Goal: Communication & Community: Answer question/provide support

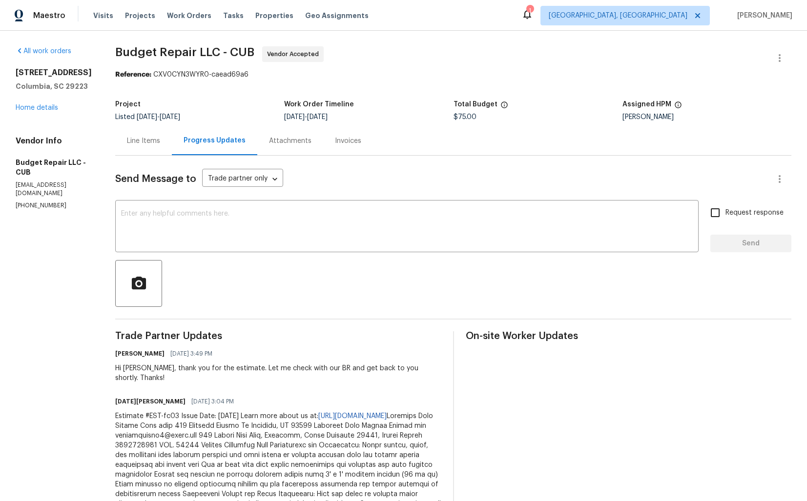
click at [153, 133] on div "Line Items" at bounding box center [143, 140] width 57 height 29
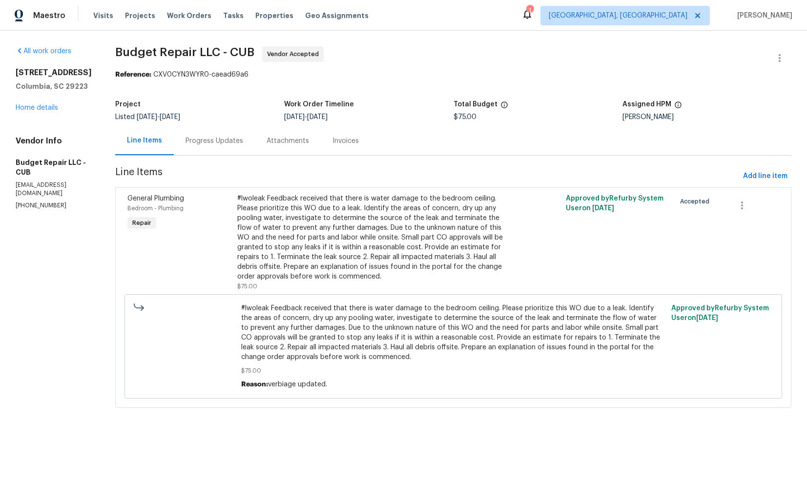
click at [206, 142] on div "Progress Updates" at bounding box center [214, 141] width 58 height 10
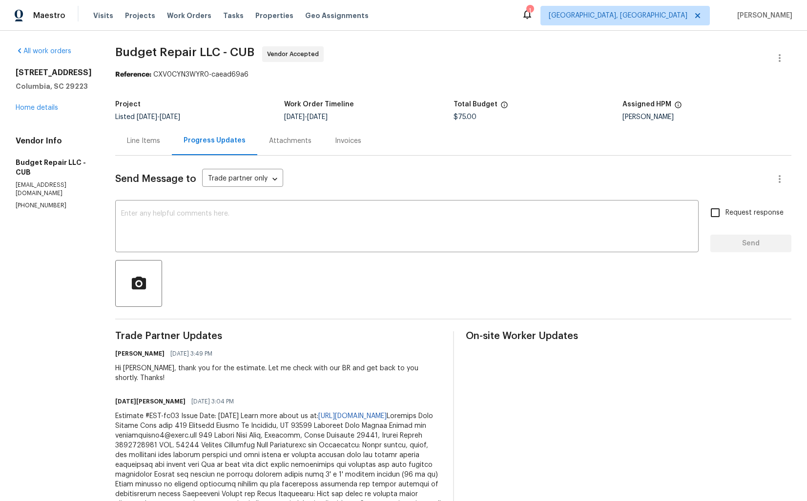
click at [137, 367] on div "Hi [PERSON_NAME], thank you for the estimate. Let me check with our BR and get …" at bounding box center [278, 374] width 326 height 20
click at [137, 367] on div "Hi Toussaint, thank you for the estimate. Let me check with our BR and get back…" at bounding box center [278, 374] width 326 height 20
copy div "Toussaint"
click at [250, 242] on textarea at bounding box center [406, 227] width 571 height 34
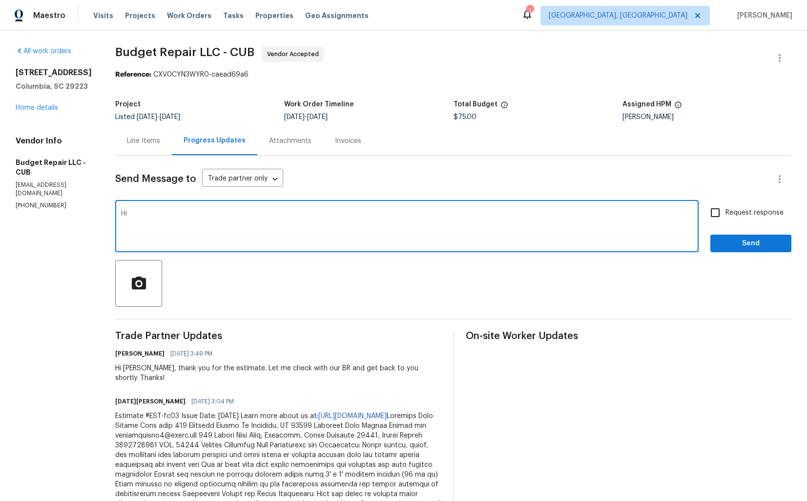
paste textarea "Toussaint"
click at [250, 242] on textarea "Hi Toussaint, could you please upload the photos for our referance. It would be…" at bounding box center [406, 227] width 571 height 34
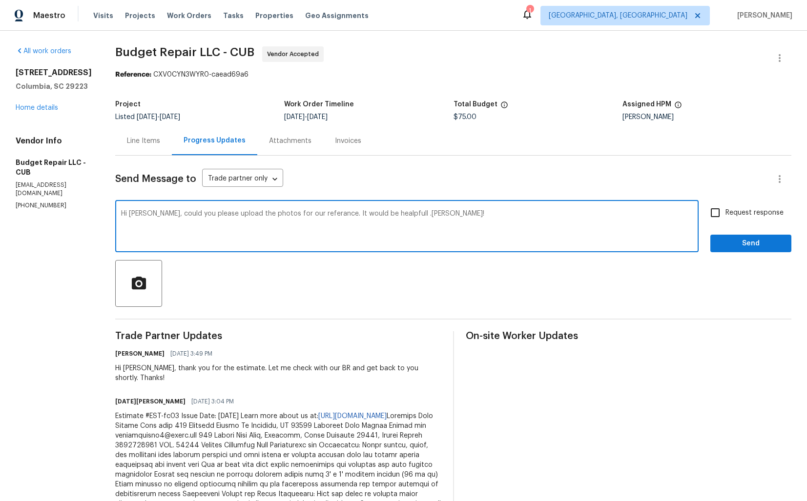
paste textarea "ence? That would be very helpful. T"
type textarea "Hi Toussaint, could you please upload the photos for our reference? That would …"
click at [741, 206] on label "Request response" at bounding box center [744, 213] width 79 height 20
click at [725, 206] on input "Request response" at bounding box center [715, 213] width 20 height 20
checkbox input "true"
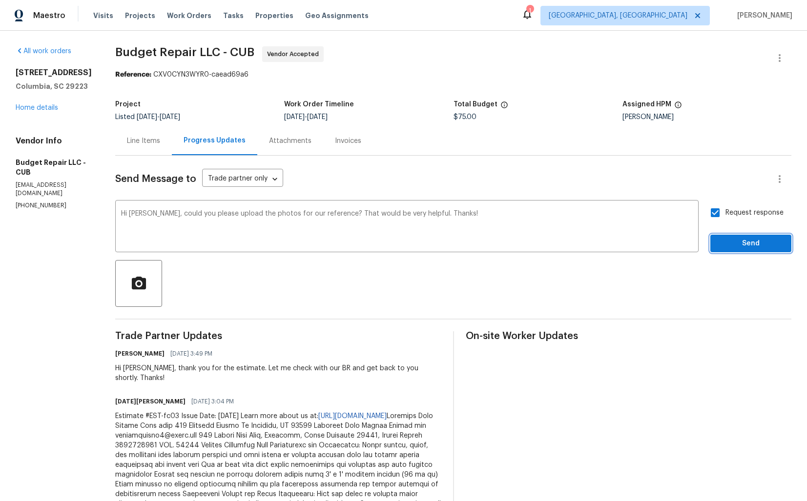
click at [727, 239] on span "Send" at bounding box center [750, 244] width 65 height 12
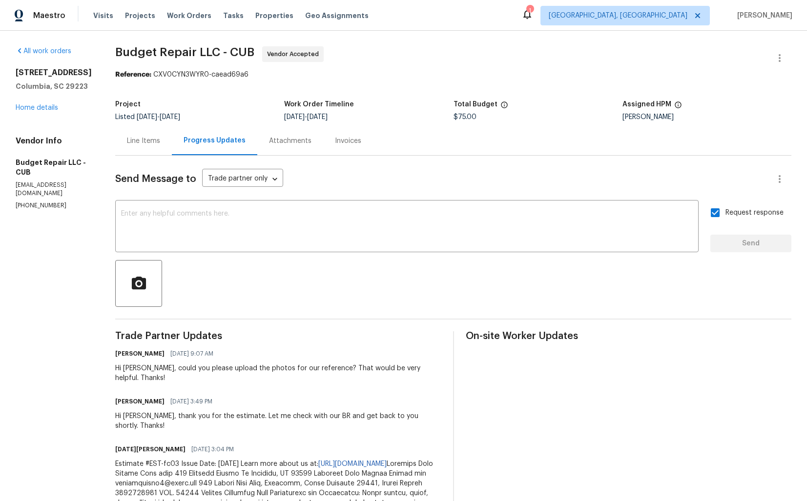
click at [134, 143] on div "Line Items" at bounding box center [143, 141] width 33 height 10
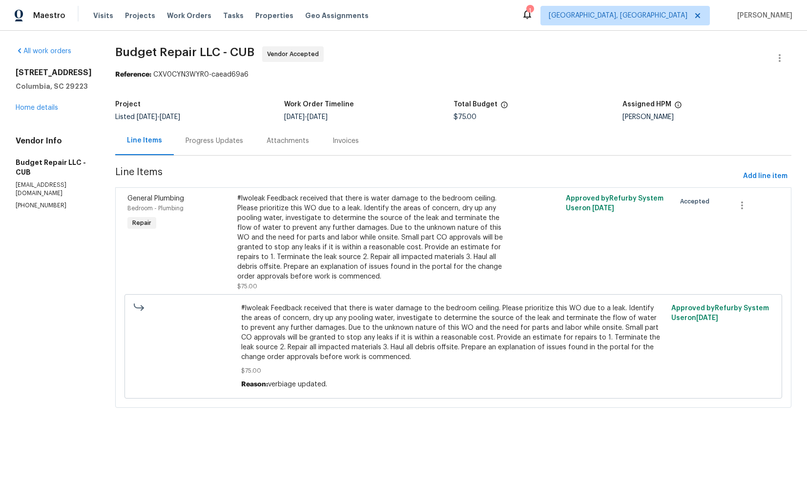
click at [303, 341] on span "#lwoleak Feedback received that there is water damage to the bedroom ceiling. P…" at bounding box center [453, 333] width 424 height 59
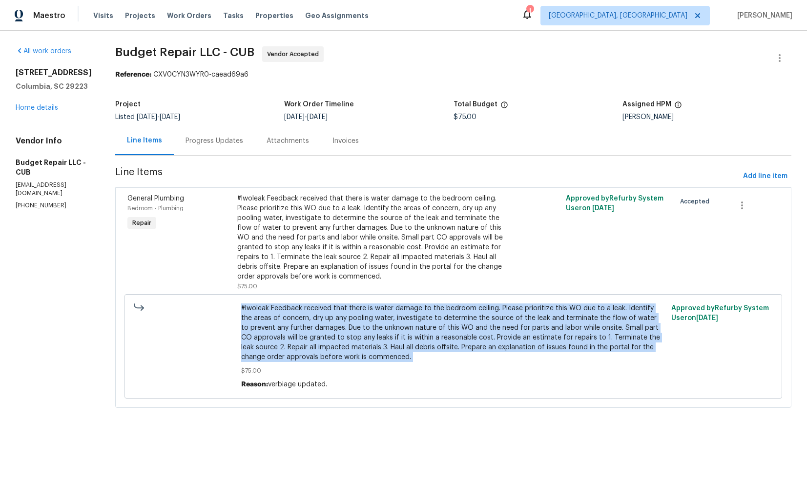
copy span "#lwoleak Feedback received that there is water damage to the bedroom ceiling. P…"
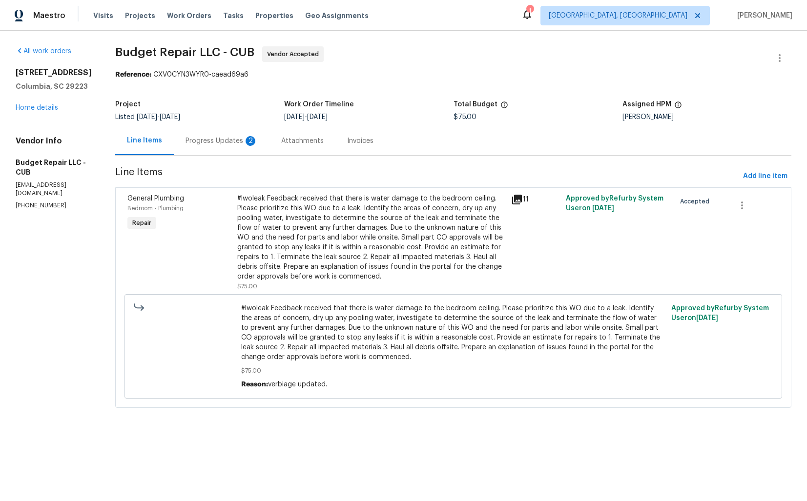
click at [211, 140] on div "Progress Updates 2" at bounding box center [221, 141] width 72 height 10
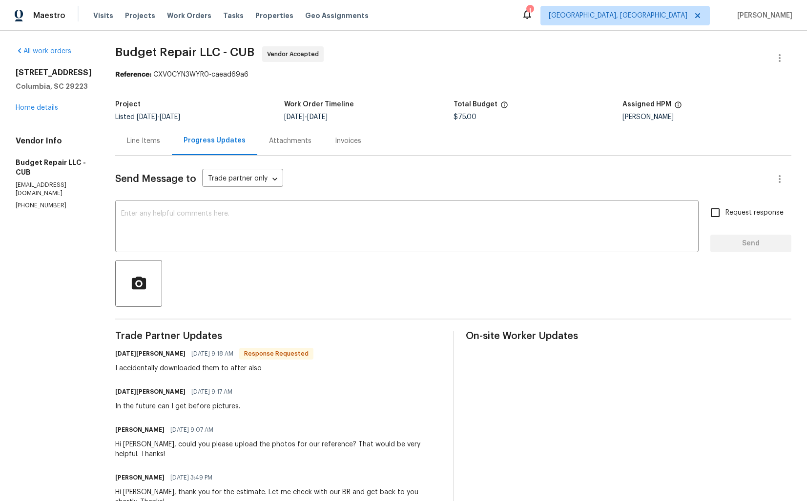
click at [147, 137] on div "Line Items" at bounding box center [143, 141] width 33 height 10
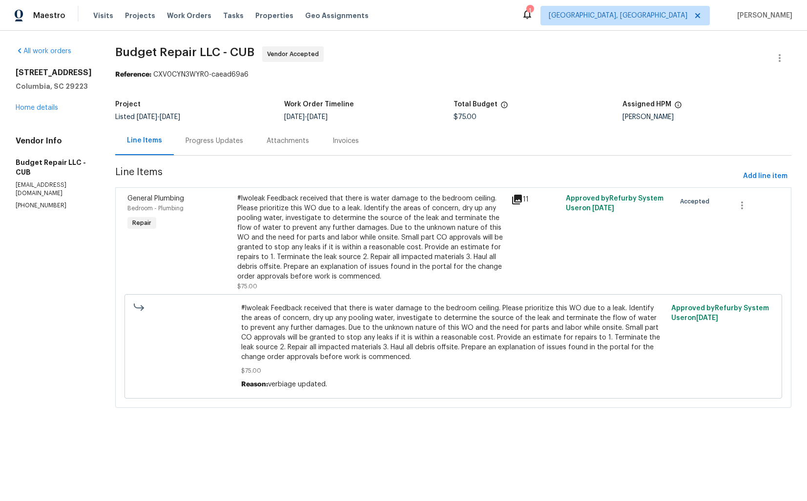
click at [350, 278] on div "#lwoleak Feedback received that there is water damage to the bedroom ceiling. P…" at bounding box center [371, 238] width 268 height 88
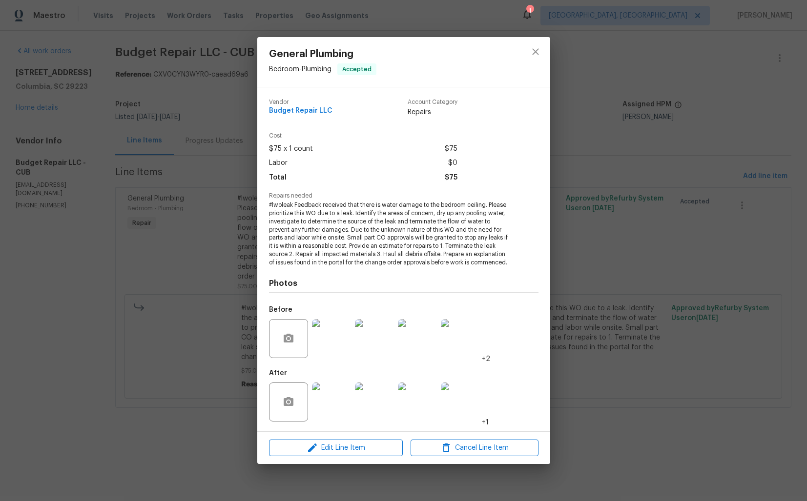
click at [332, 347] on img at bounding box center [331, 338] width 39 height 39
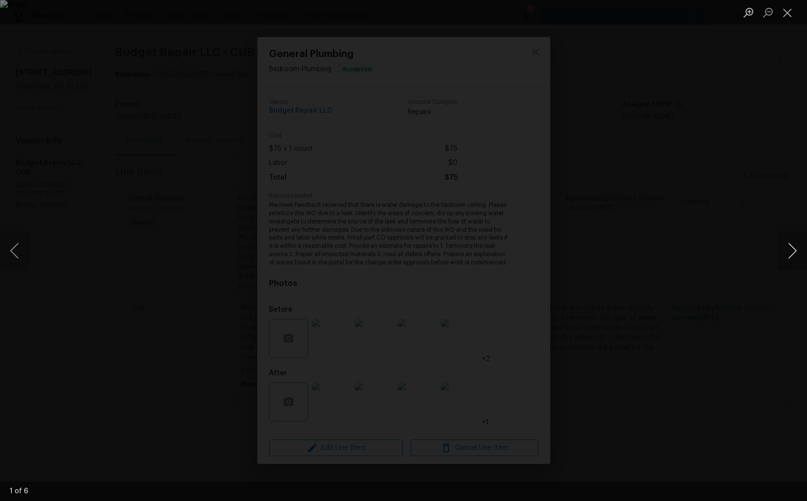
click at [788, 255] on button "Next image" at bounding box center [791, 250] width 29 height 39
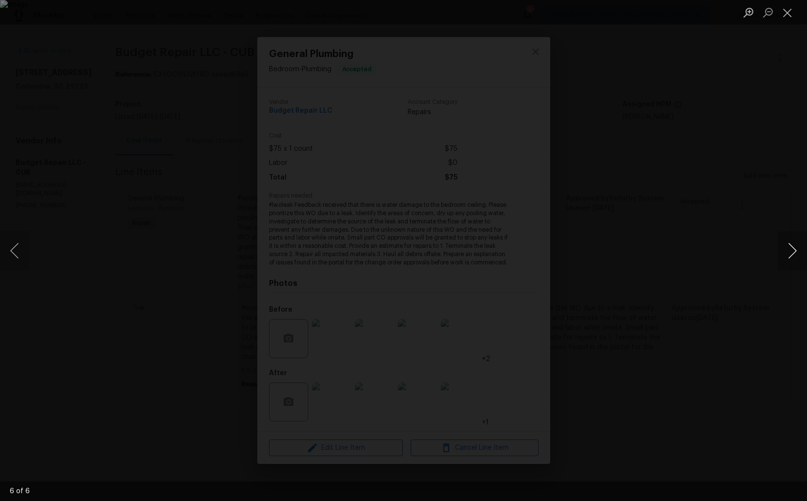
click at [788, 255] on button "Next image" at bounding box center [791, 250] width 29 height 39
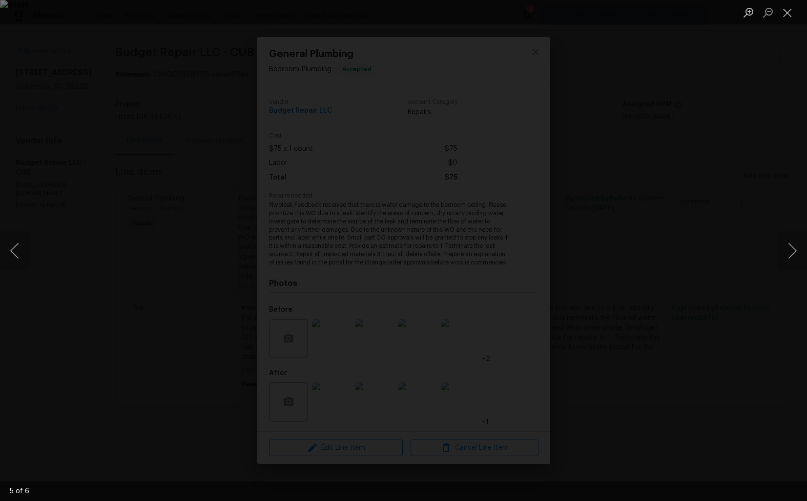
click at [717, 273] on div "Lightbox" at bounding box center [403, 250] width 807 height 501
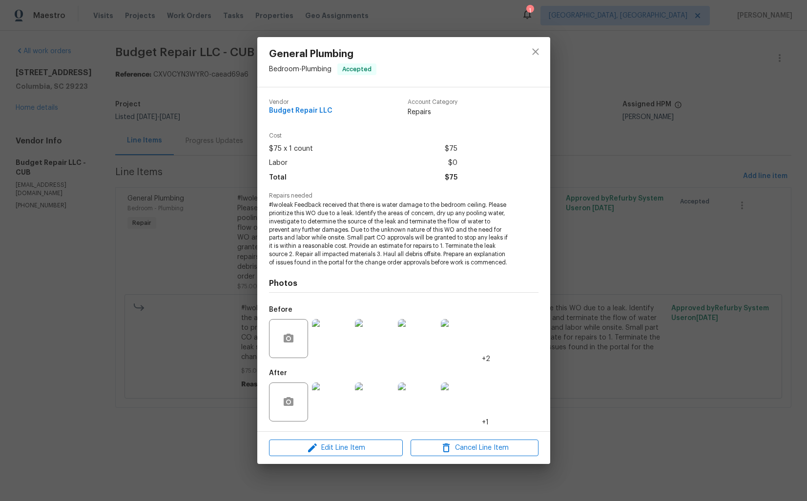
click at [339, 406] on img at bounding box center [331, 402] width 39 height 39
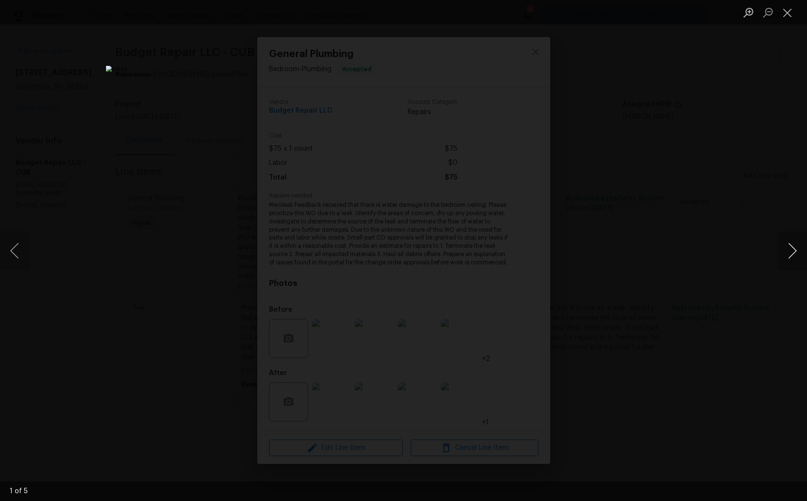
click at [790, 254] on button "Next image" at bounding box center [791, 250] width 29 height 39
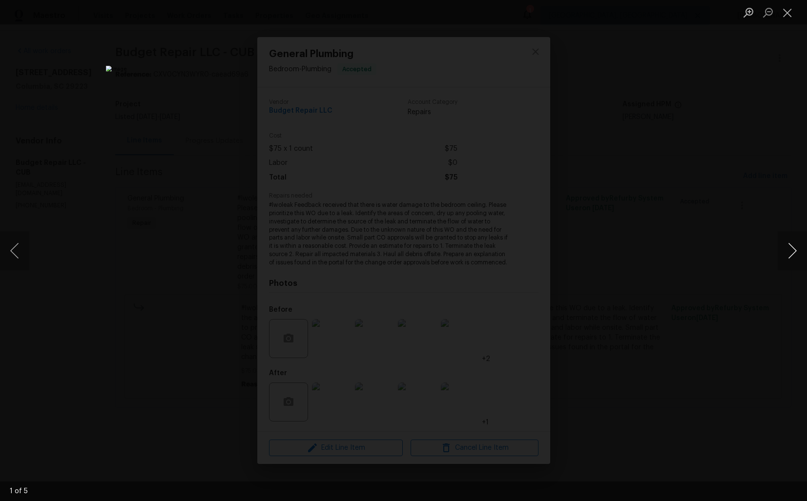
click at [790, 254] on button "Next image" at bounding box center [791, 250] width 29 height 39
click at [707, 226] on div "Lightbox" at bounding box center [403, 250] width 807 height 501
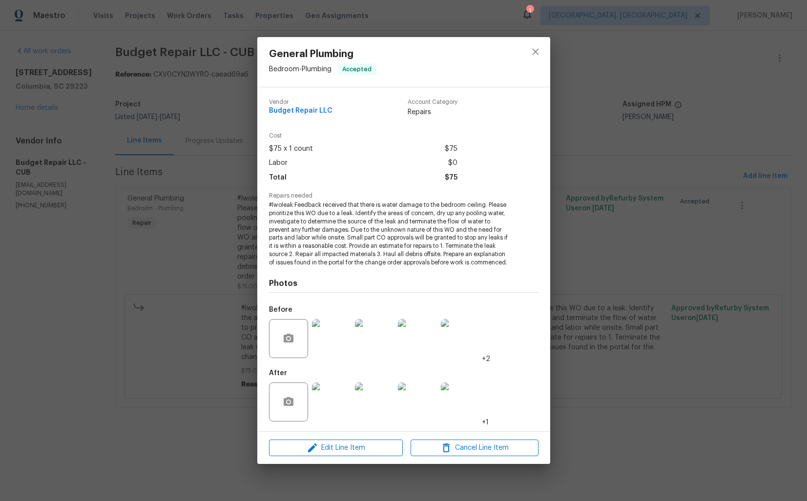
click at [618, 225] on div "General Plumbing Bedroom - Plumbing Accepted Vendor Budget Repair LLC Account C…" at bounding box center [403, 250] width 807 height 501
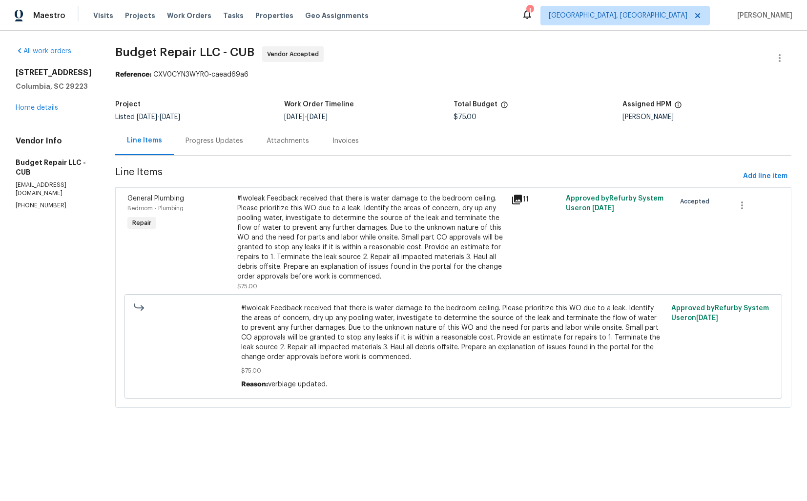
click at [197, 143] on div "Progress Updates" at bounding box center [214, 141] width 58 height 10
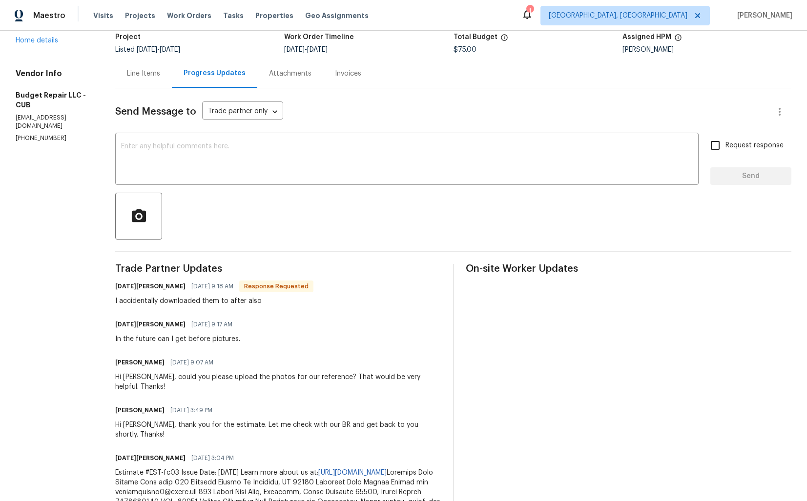
scroll to position [68, 0]
click at [243, 174] on textarea at bounding box center [406, 160] width 571 height 34
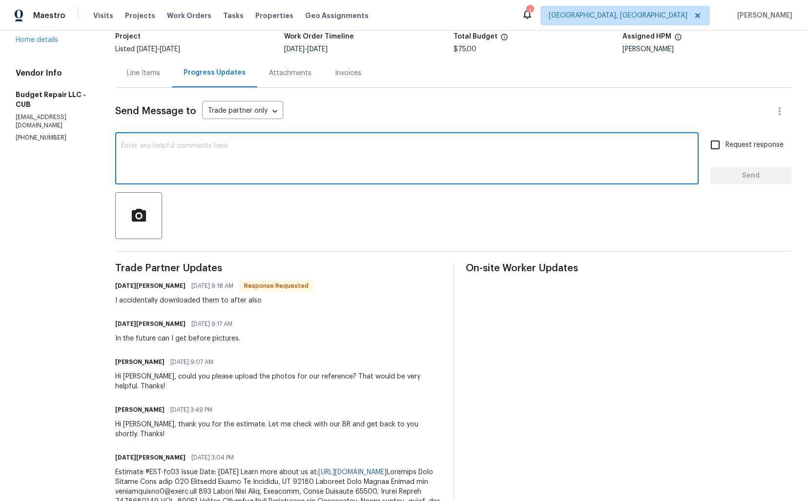
click at [122, 286] on h6 "Toussaint Snowden" at bounding box center [150, 286] width 70 height 10
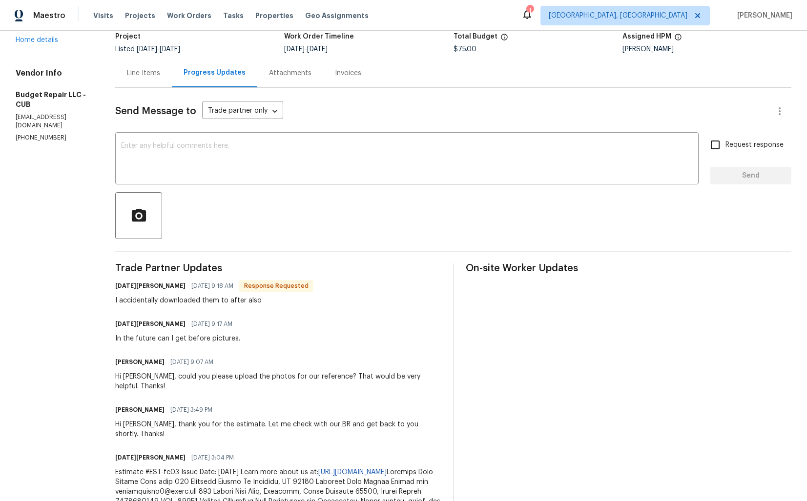
click at [122, 286] on h6 "Toussaint Snowden" at bounding box center [150, 286] width 70 height 10
copy h6 "Toussaint"
click at [244, 164] on textarea at bounding box center [406, 160] width 571 height 34
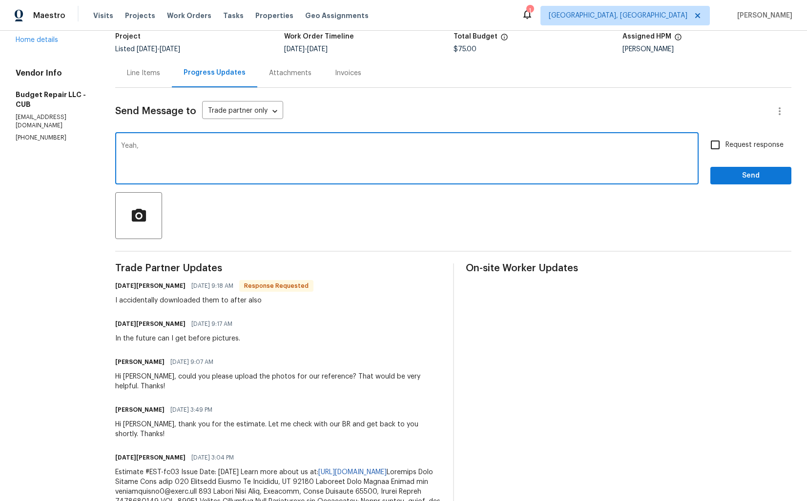
paste textarea "Toussaint"
click at [460, 145] on textarea "Yeah, Toussaint. Thats not an issue. Thanks you for the photos. Let me get back…" at bounding box center [406, 160] width 571 height 34
type textarea "Yeah, Toussaint. That's not an issue. Thanks you for the photos. Let me get bac…"
click at [727, 168] on button "Send" at bounding box center [750, 176] width 81 height 18
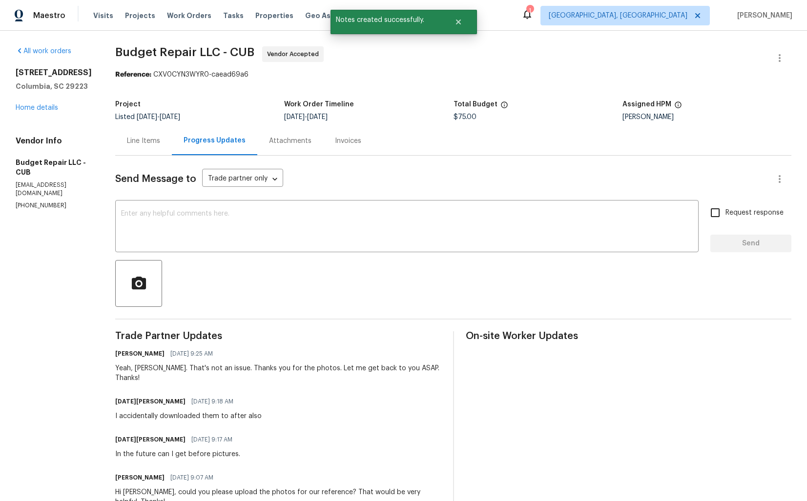
click at [180, 411] on div "I accidentally downloaded them to after also" at bounding box center [188, 416] width 146 height 10
copy div "I accidentally downloaded them to after also"
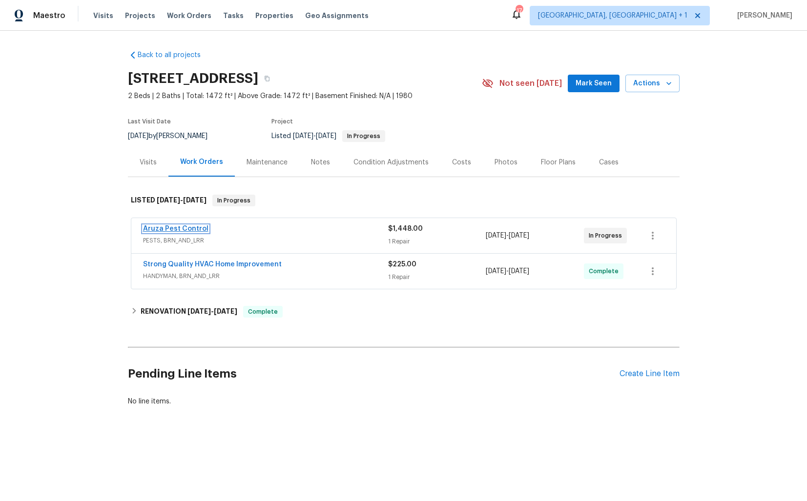
click at [176, 231] on link "Aruza Pest Control" at bounding box center [175, 228] width 65 height 7
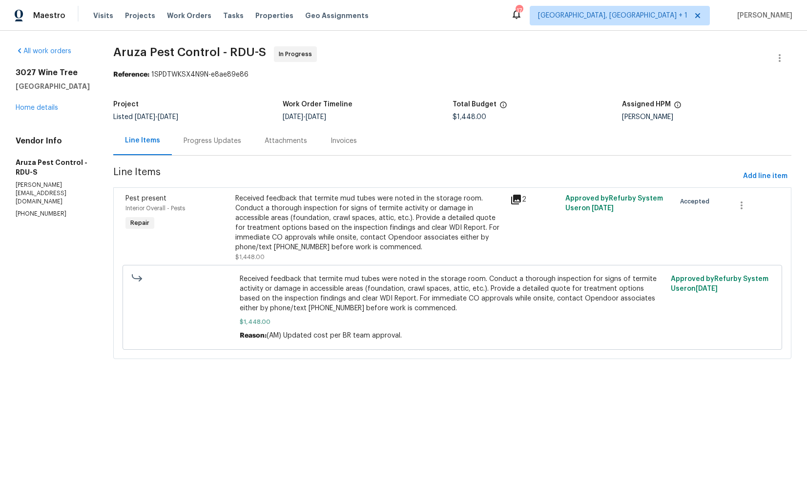
click at [210, 137] on div "Progress Updates" at bounding box center [212, 141] width 58 height 10
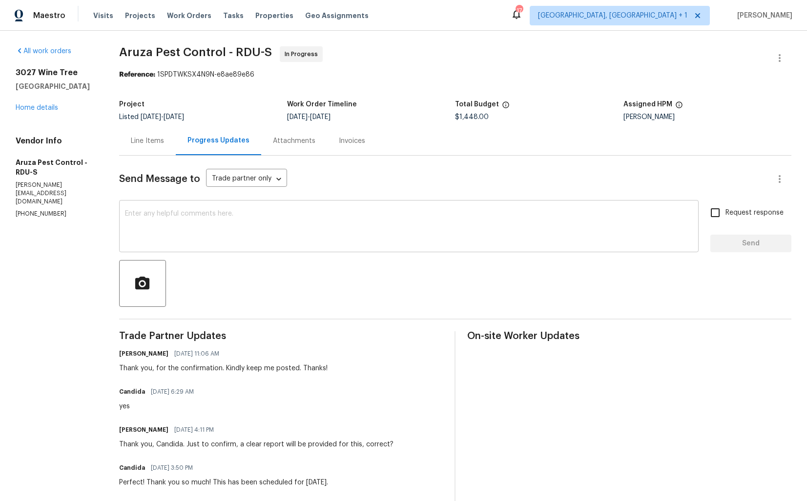
click at [241, 230] on textarea at bounding box center [409, 227] width 568 height 34
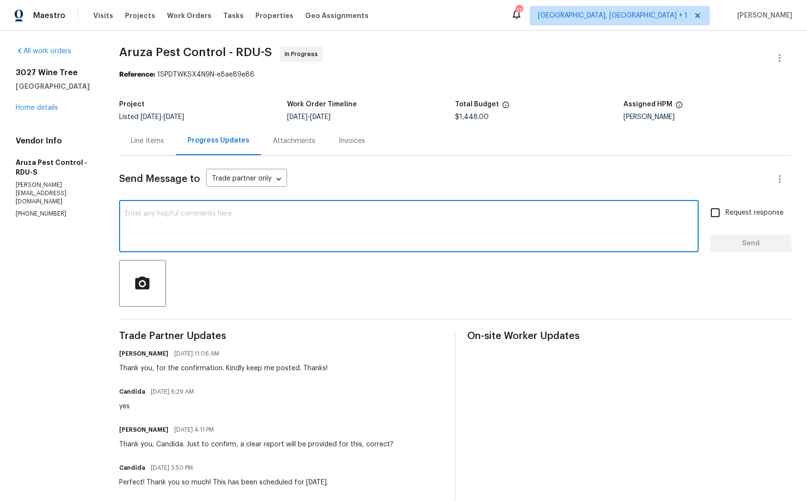
click at [373, 208] on div "x ​" at bounding box center [408, 228] width 579 height 50
paste textarea "Hi, I hope we’re on the right track. Could you please provide an update on the …"
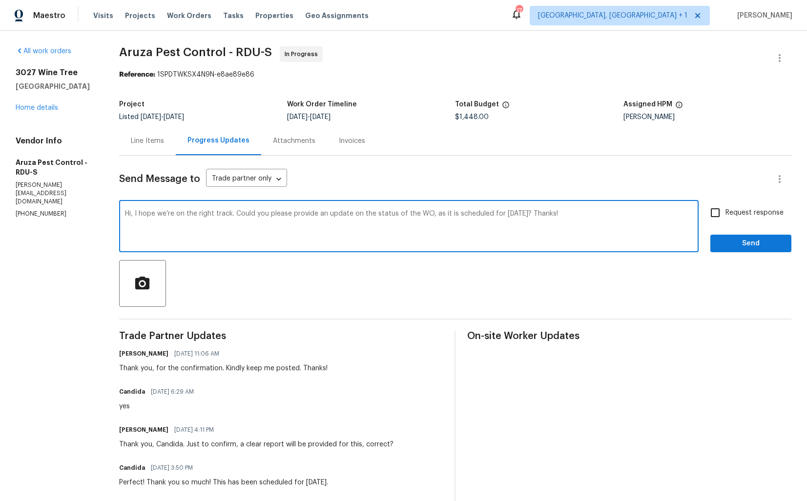
type textarea "Hi, I hope we’re on the right track. Could you please provide an update on the …"
click at [716, 213] on input "Request response" at bounding box center [715, 213] width 20 height 20
checkbox input "true"
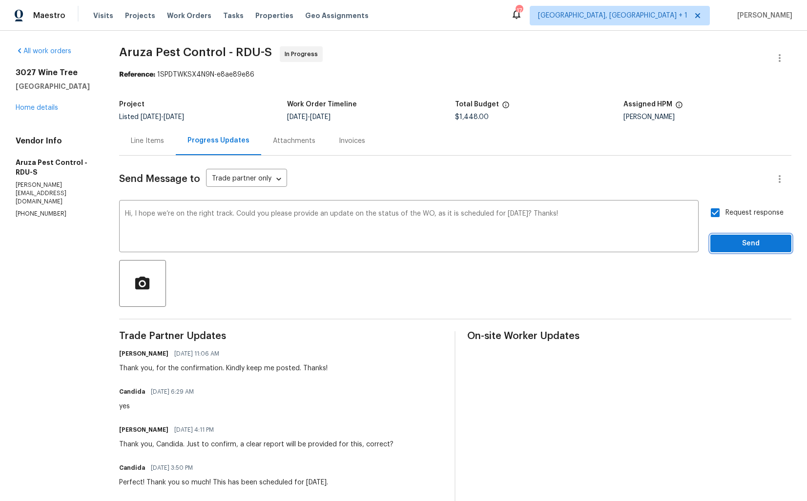
click at [733, 241] on span "Send" at bounding box center [750, 244] width 65 height 12
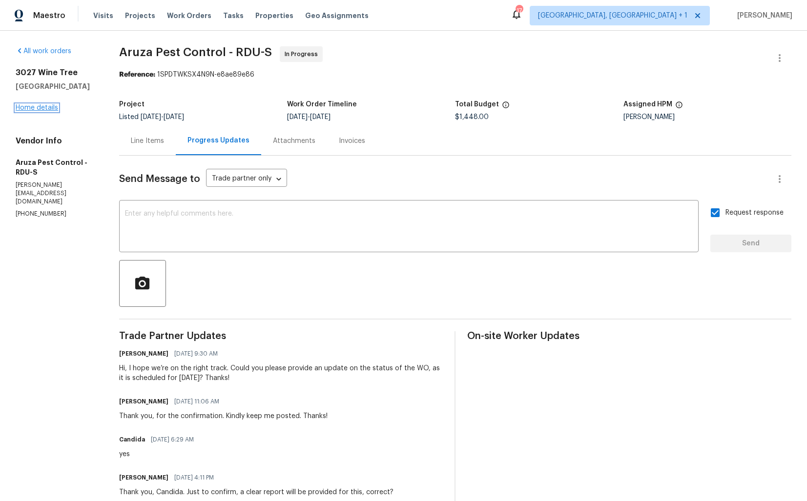
click at [44, 108] on link "Home details" at bounding box center [37, 107] width 42 height 7
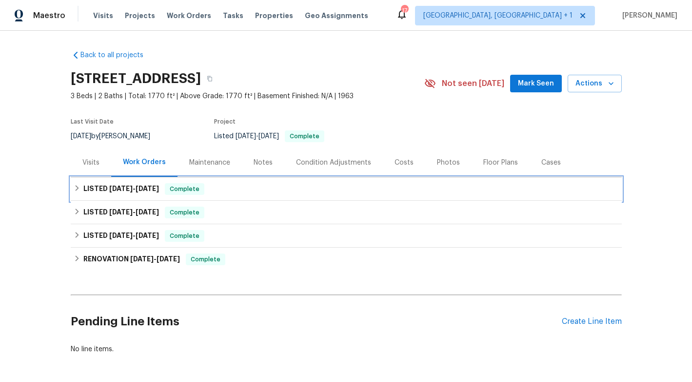
click at [158, 186] on span "9/17/25" at bounding box center [147, 188] width 23 height 7
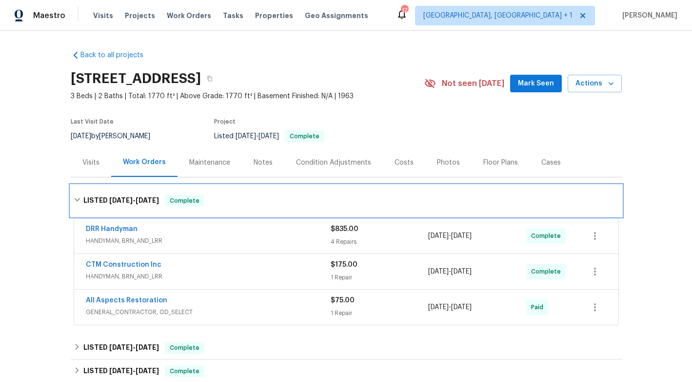
click at [151, 195] on h6 "LISTED 9/4/25 - 9/17/25" at bounding box center [121, 201] width 76 height 12
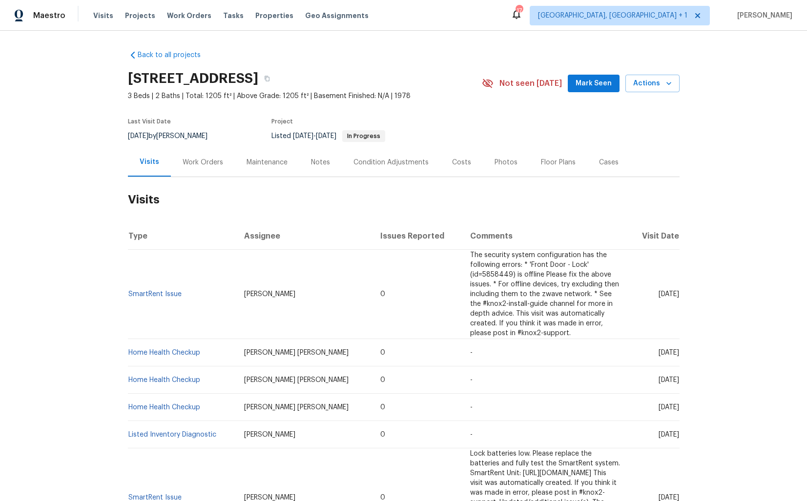
click at [194, 164] on div "Work Orders" at bounding box center [203, 163] width 41 height 10
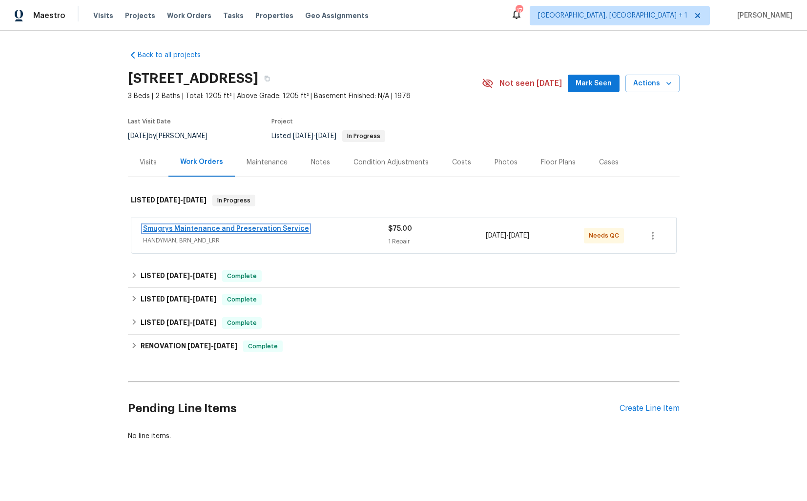
click at [205, 227] on link "Smugrys Maintenance and Preservation Service" at bounding box center [226, 228] width 166 height 7
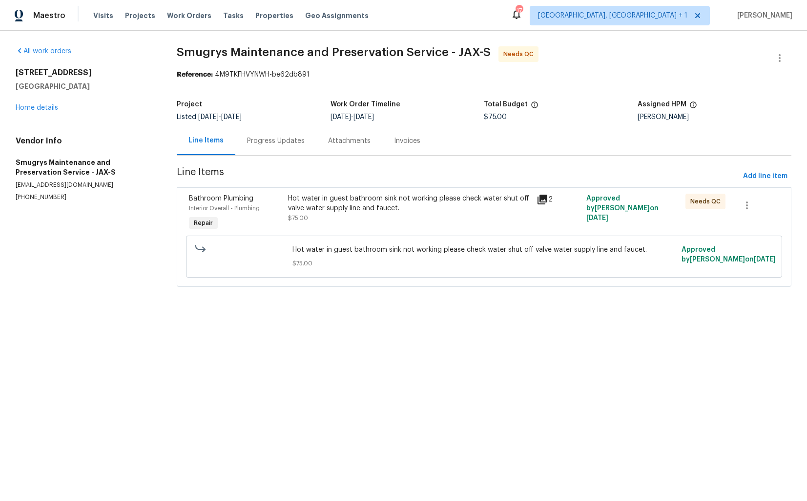
click at [354, 212] on div "Hot water in guest bathroom sink not working please check water shut off valve …" at bounding box center [409, 204] width 243 height 20
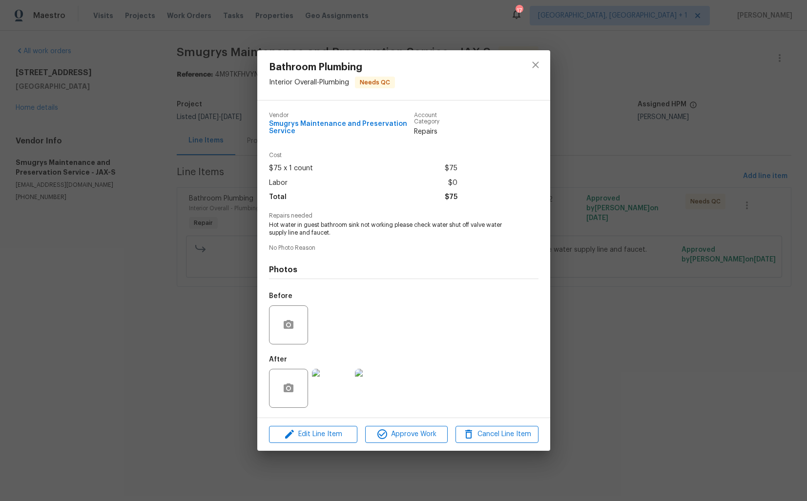
click at [334, 396] on img at bounding box center [331, 388] width 39 height 39
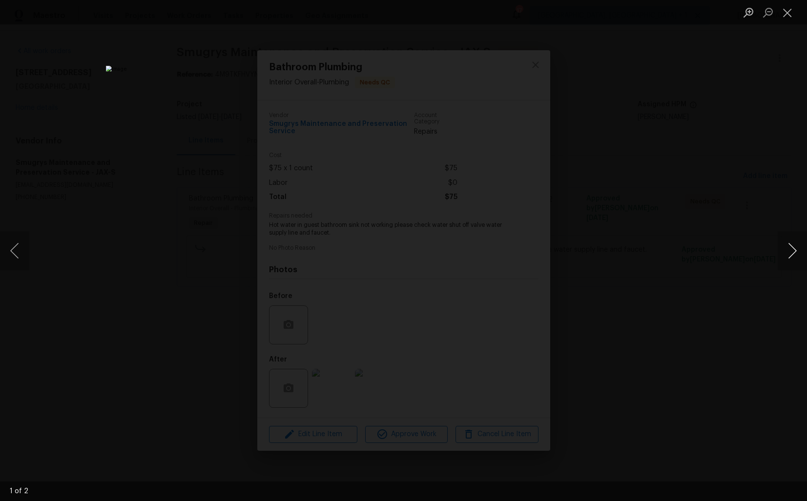
click at [790, 251] on button "Next image" at bounding box center [791, 250] width 29 height 39
click at [712, 224] on div "Lightbox" at bounding box center [403, 250] width 807 height 501
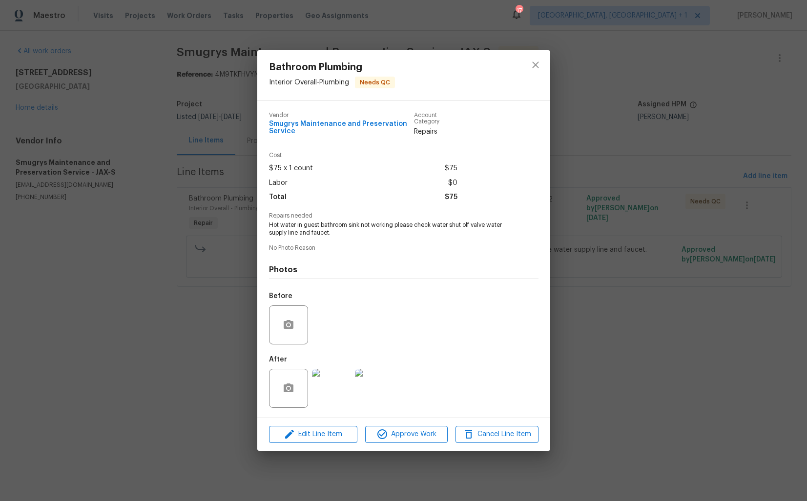
click at [618, 214] on div "Bathroom Plumbing Interior Overall - Plumbing Needs QC Vendor Smugrys Maintenan…" at bounding box center [403, 250] width 807 height 501
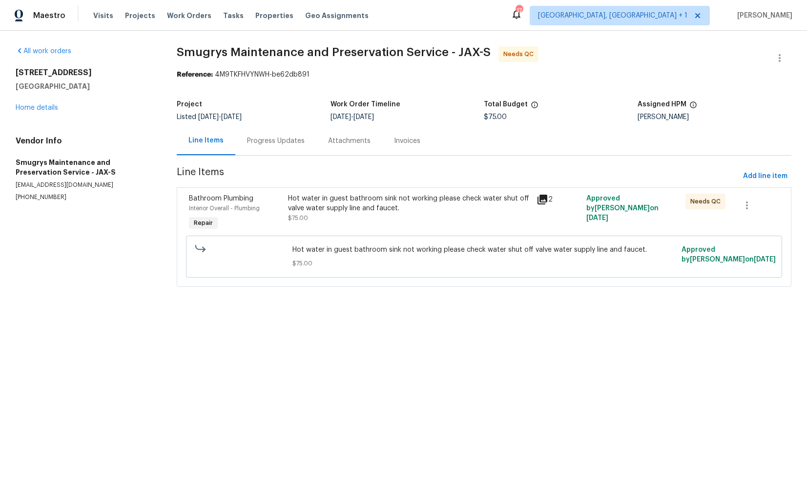
click at [283, 144] on div "Progress Updates" at bounding box center [276, 141] width 58 height 10
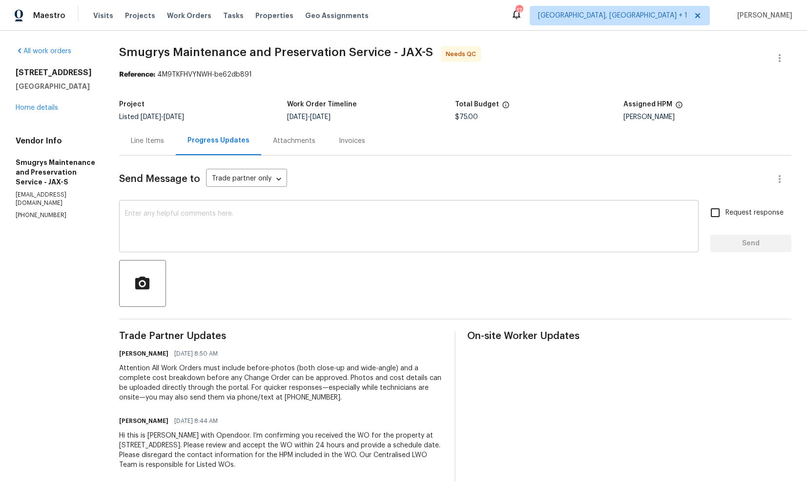
click at [359, 222] on textarea at bounding box center [409, 227] width 568 height 34
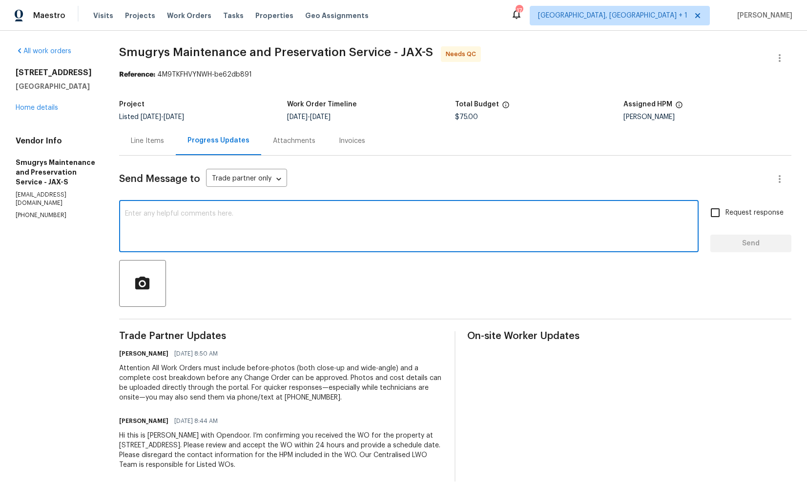
click at [143, 136] on div "Line Items" at bounding box center [147, 141] width 33 height 10
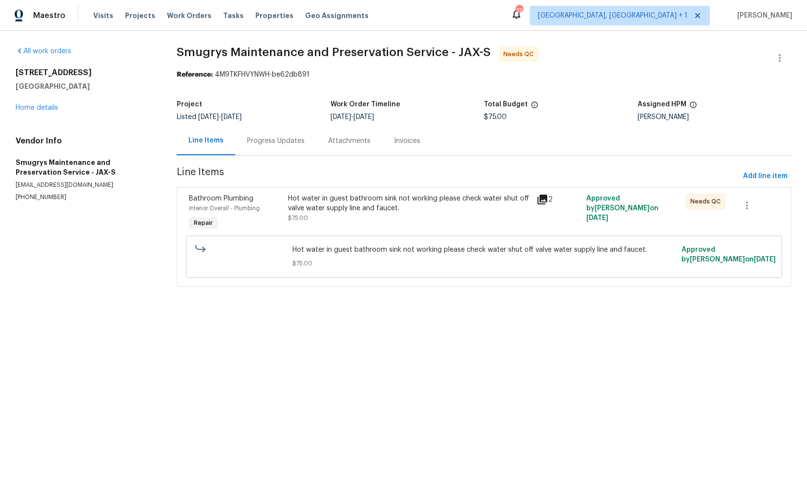
click at [354, 216] on div "Hot water in guest bathroom sink not working please check water shut off valve …" at bounding box center [409, 208] width 243 height 29
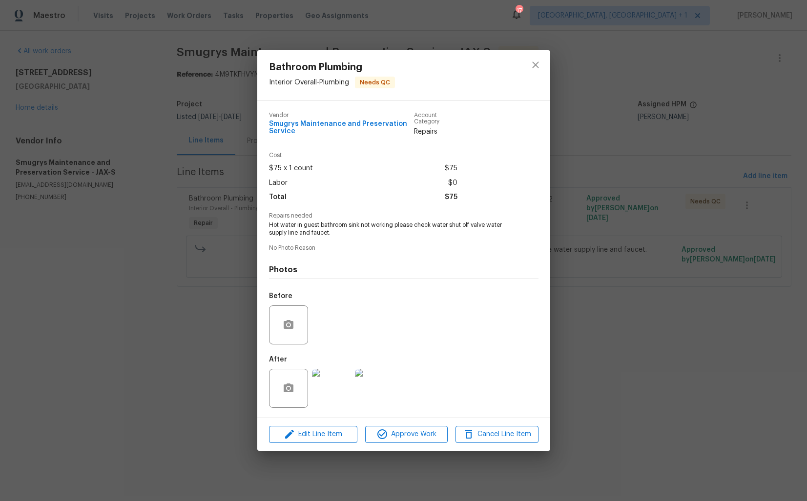
click at [316, 404] on img at bounding box center [331, 388] width 39 height 39
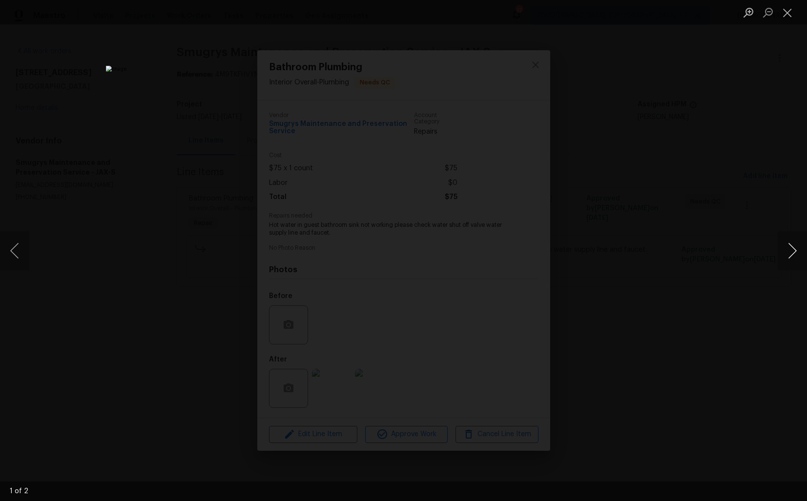
click at [786, 252] on button "Next image" at bounding box center [791, 250] width 29 height 39
click at [659, 279] on div "Lightbox" at bounding box center [403, 250] width 807 height 501
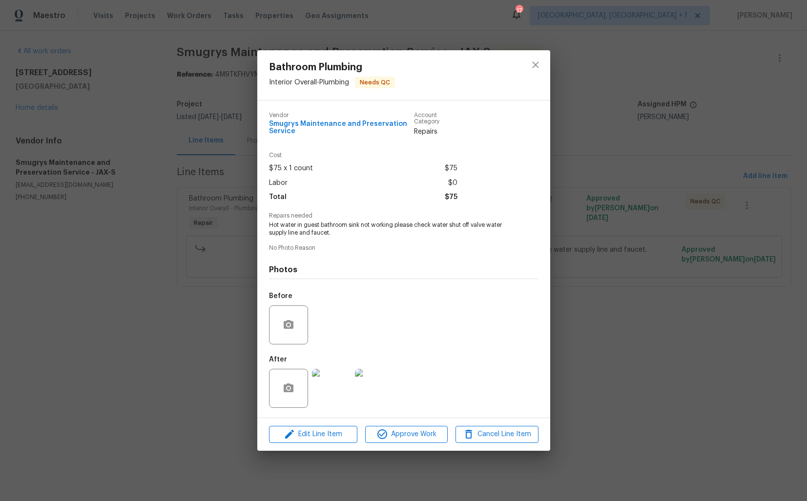
click at [611, 207] on div "Bathroom Plumbing Interior Overall - Plumbing Needs QC Vendor Smugrys Maintenan…" at bounding box center [403, 250] width 807 height 501
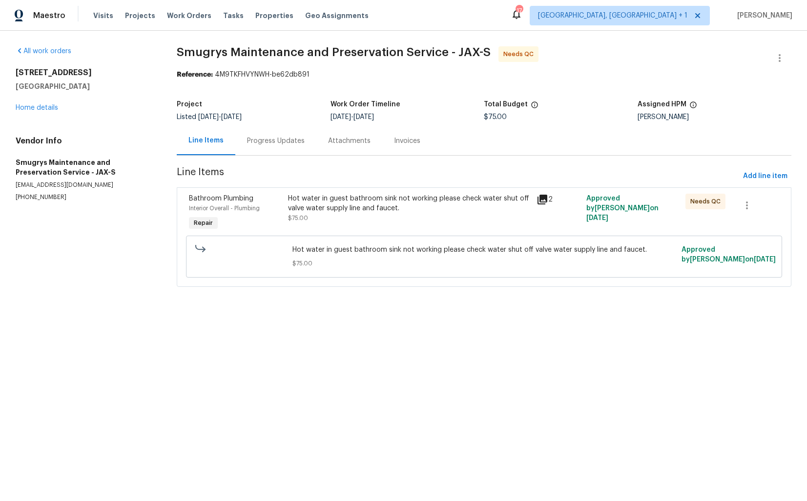
click at [264, 143] on div "Progress Updates" at bounding box center [276, 141] width 58 height 10
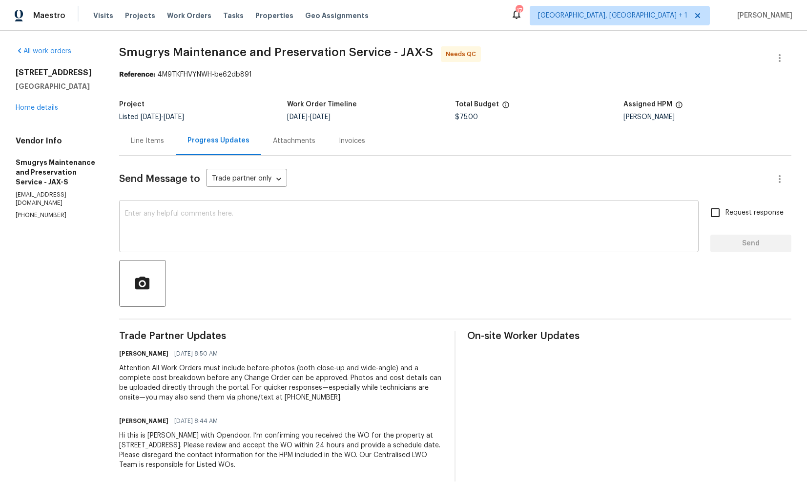
click at [259, 245] on div "x ​" at bounding box center [408, 228] width 579 height 50
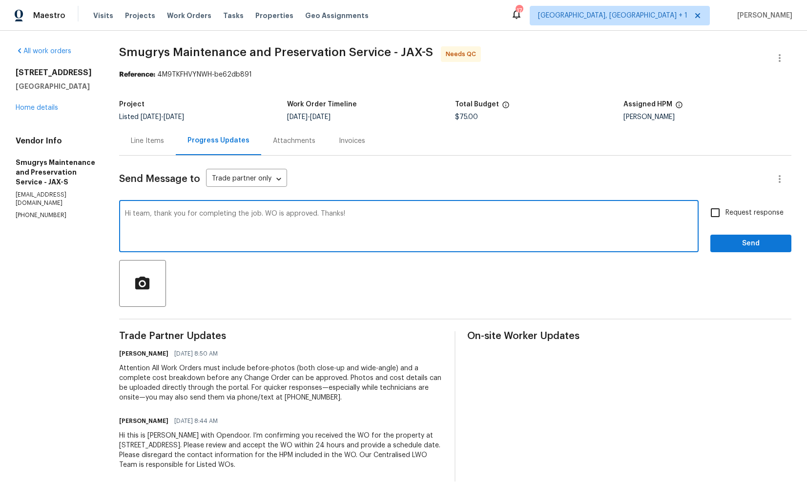
type textarea "Hi team, thank you for completing the job. WO is approved. Thanks!"
click at [733, 237] on button "Send" at bounding box center [750, 244] width 81 height 18
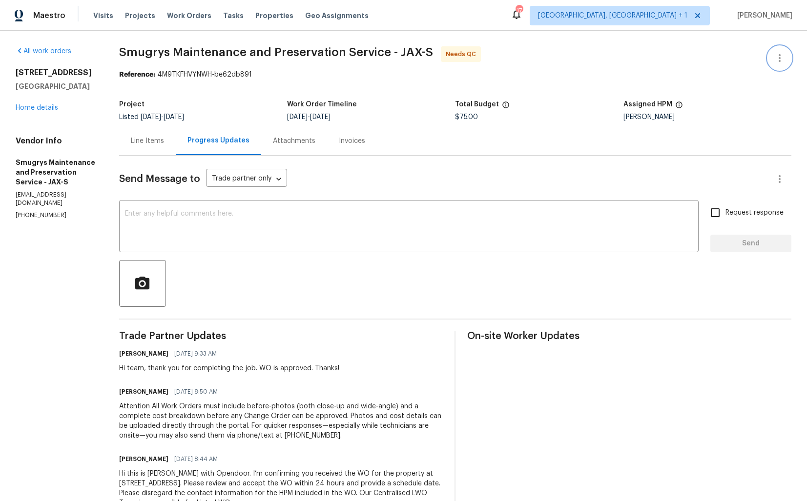
click at [777, 60] on icon "button" at bounding box center [780, 58] width 12 height 12
click at [717, 60] on li "Edit" at bounding box center [747, 58] width 105 height 16
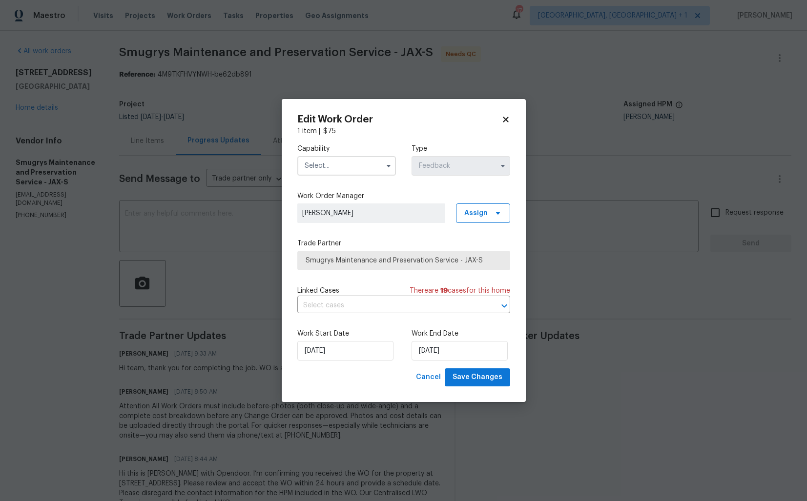
click at [364, 163] on input "text" at bounding box center [346, 166] width 99 height 20
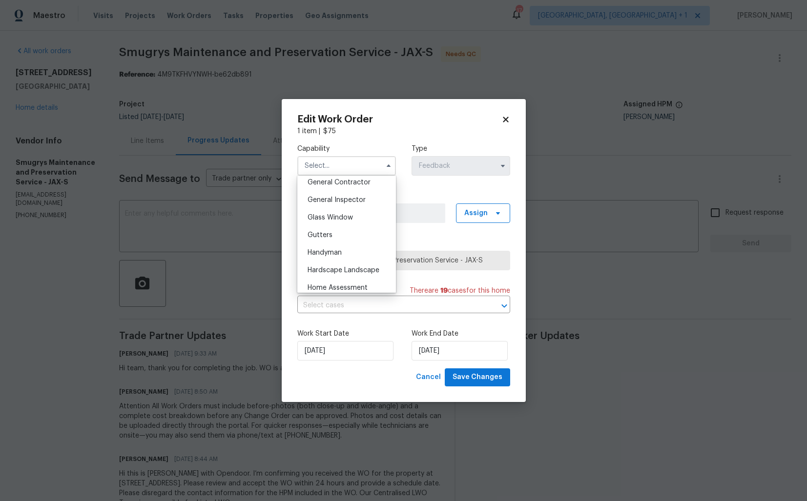
scroll to position [493, 0]
click at [332, 231] on span "Handyman" at bounding box center [324, 230] width 34 height 7
type input "Handyman"
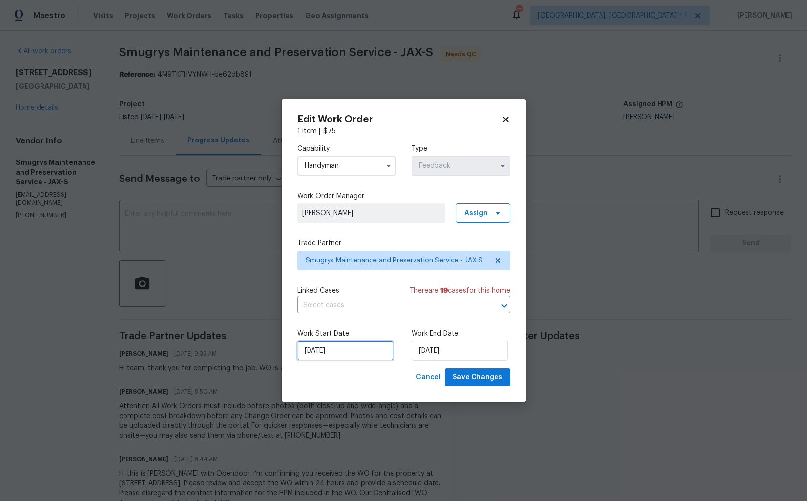
click at [361, 359] on input "01/10/2025" at bounding box center [345, 351] width 96 height 20
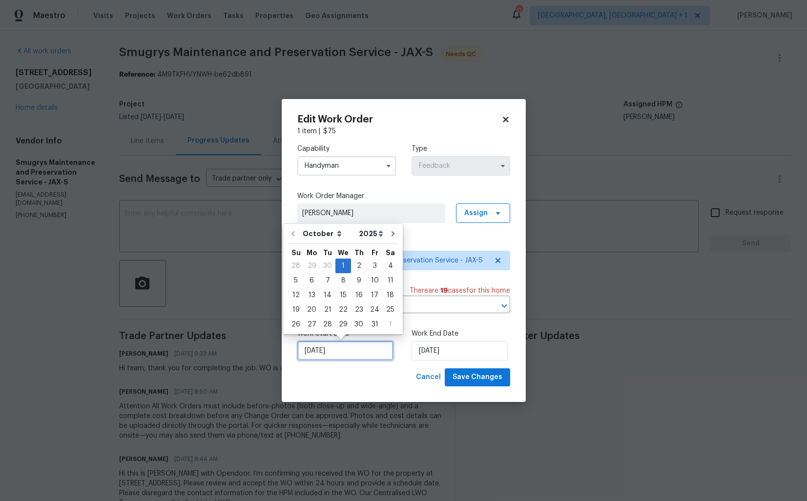
click at [361, 359] on input "01/10/2025" at bounding box center [345, 351] width 96 height 20
click at [359, 259] on div "2" at bounding box center [359, 266] width 16 height 14
type input "02/10/2025"
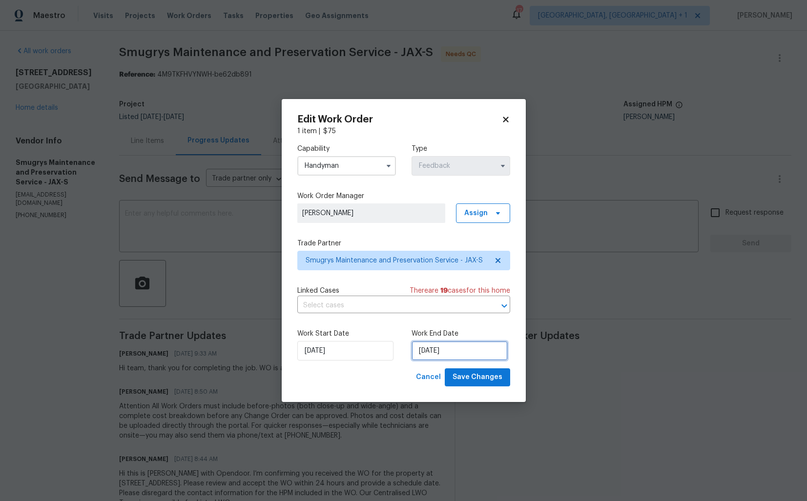
click at [449, 347] on input "03/10/2025" at bounding box center [459, 351] width 96 height 20
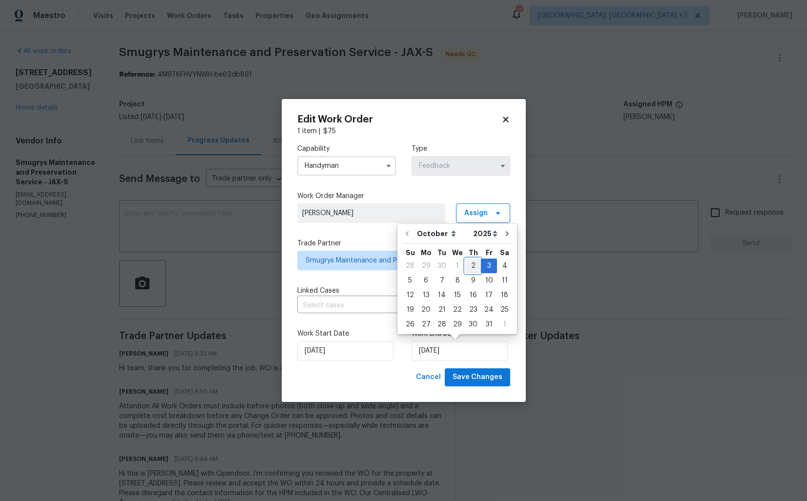
click at [472, 265] on div "2" at bounding box center [473, 266] width 16 height 14
type input "02/10/2025"
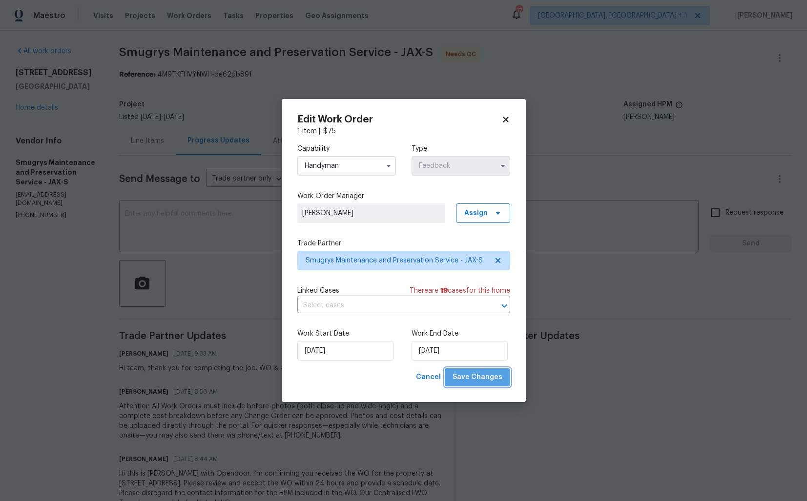
click at [484, 377] on span "Save Changes" at bounding box center [477, 377] width 50 height 12
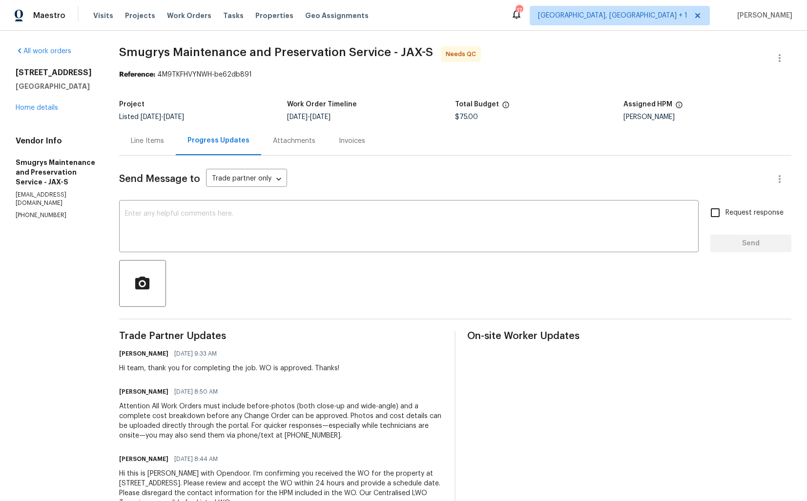
click at [140, 148] on div "Line Items" at bounding box center [147, 140] width 57 height 29
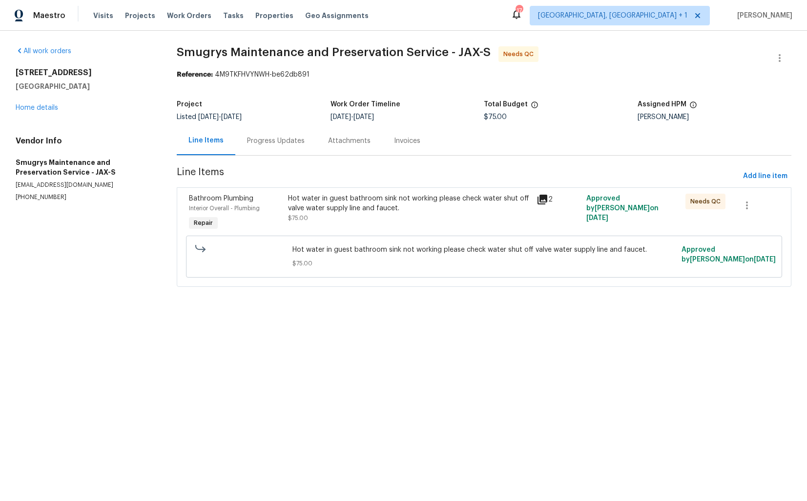
click at [374, 222] on div "Hot water in guest bathroom sink not working please check water shut off valve …" at bounding box center [409, 208] width 243 height 29
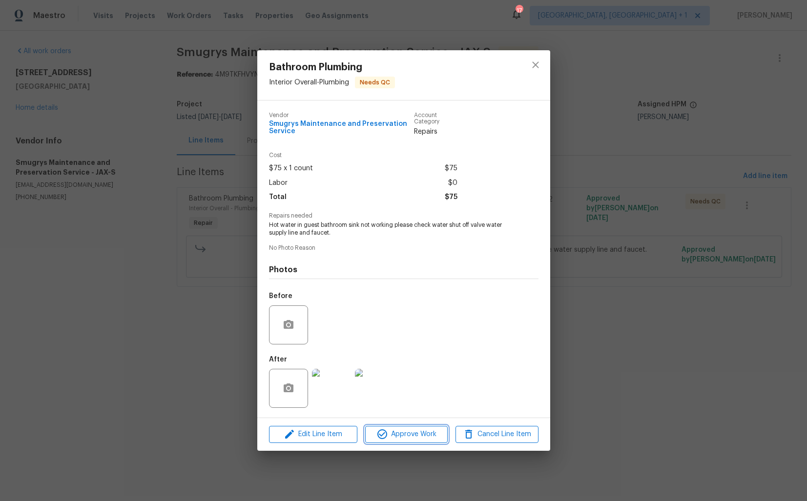
click at [391, 432] on span "Approve Work" at bounding box center [406, 434] width 77 height 12
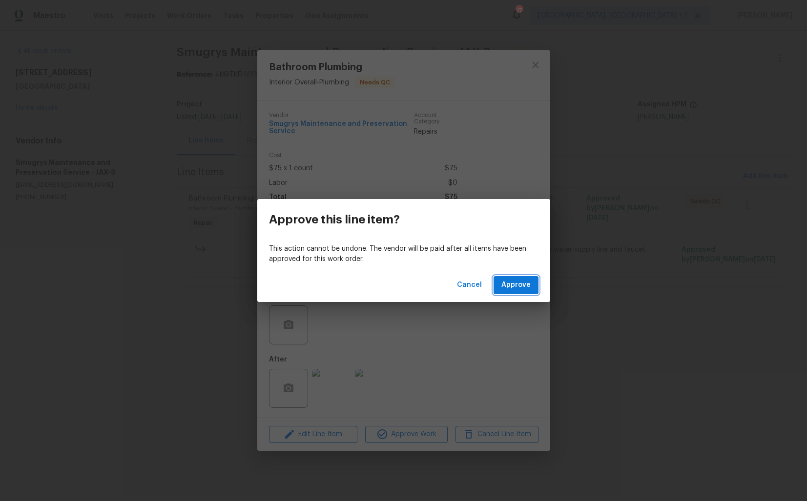
click at [514, 287] on span "Approve" at bounding box center [515, 285] width 29 height 12
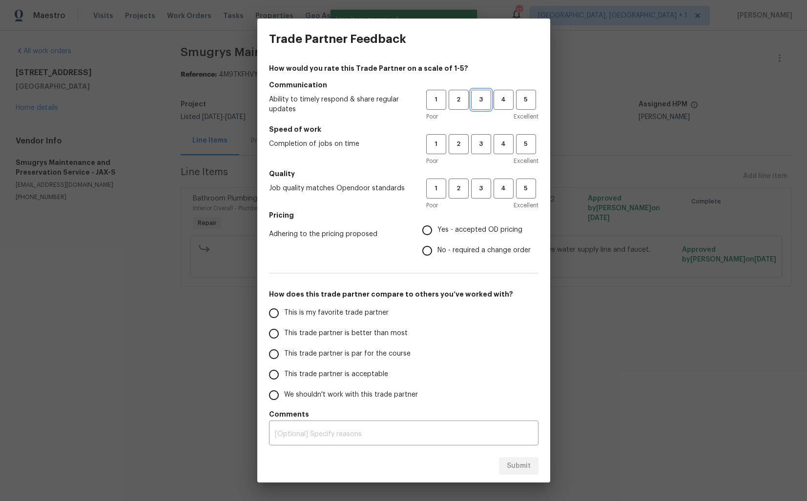
click at [484, 102] on span "3" at bounding box center [481, 99] width 18 height 11
click at [484, 136] on button "3" at bounding box center [481, 144] width 20 height 20
click at [502, 95] on span "4" at bounding box center [503, 99] width 18 height 11
click at [449, 100] on span "2" at bounding box center [458, 99] width 18 height 11
click at [489, 191] on span "3" at bounding box center [481, 188] width 18 height 11
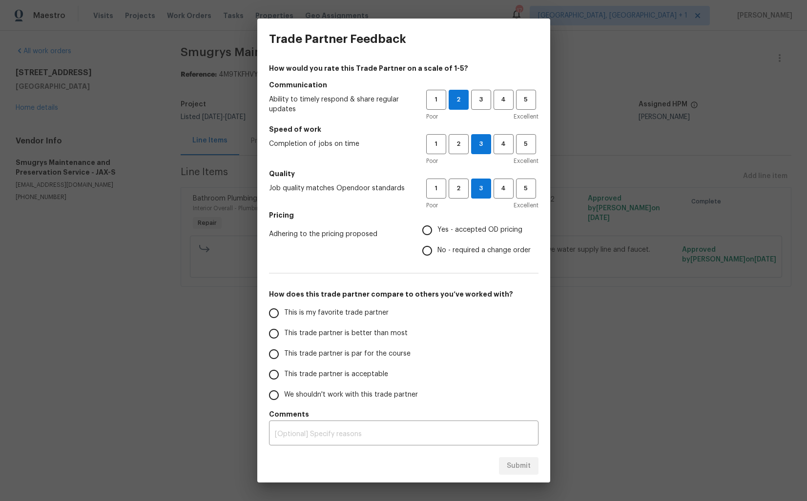
click at [455, 223] on label "Yes - accepted OD pricing" at bounding box center [474, 230] width 114 height 20
click at [437, 223] on input "Yes - accepted OD pricing" at bounding box center [427, 230] width 20 height 20
radio input "true"
click at [374, 331] on span "This trade partner is better than most" at bounding box center [345, 333] width 123 height 10
click at [284, 331] on input "This trade partner is better than most" at bounding box center [274, 334] width 20 height 20
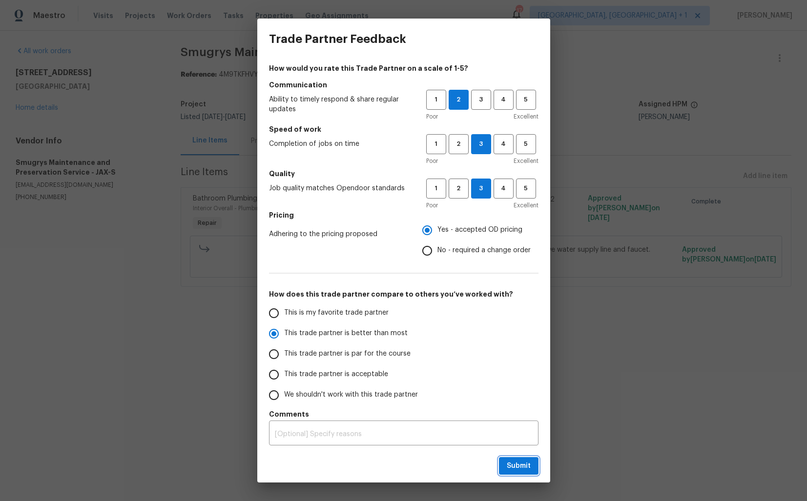
click at [511, 468] on span "Submit" at bounding box center [519, 466] width 24 height 12
radio input "true"
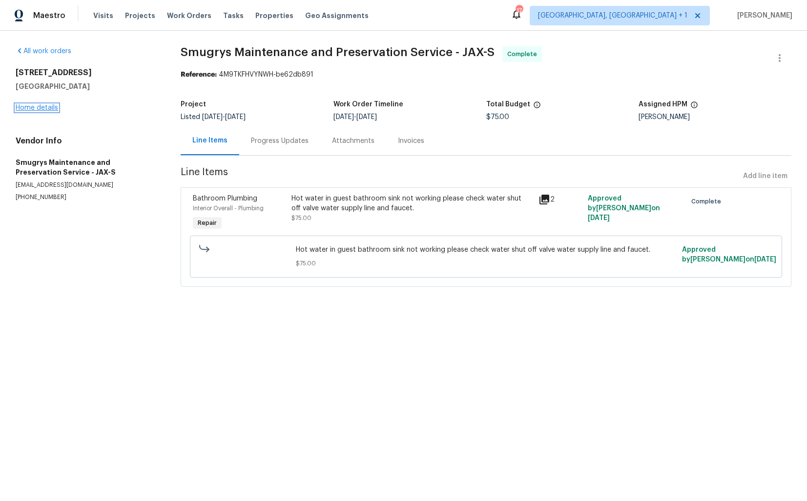
click at [42, 110] on link "Home details" at bounding box center [37, 107] width 42 height 7
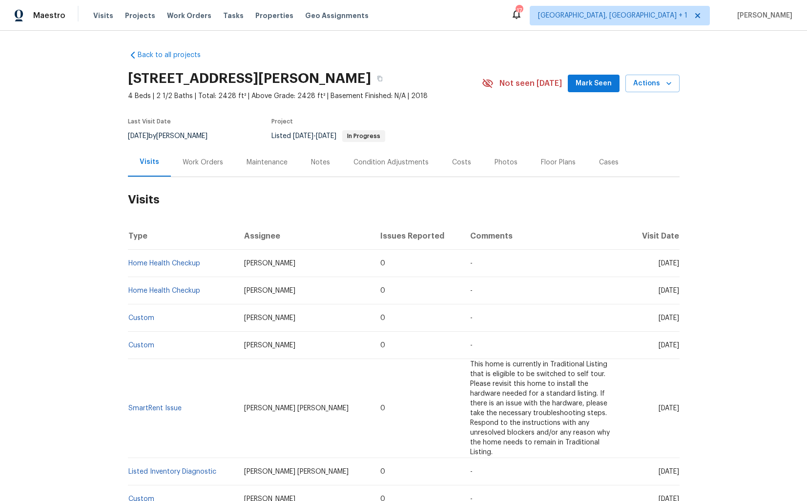
click at [207, 162] on div "Work Orders" at bounding box center [203, 163] width 41 height 10
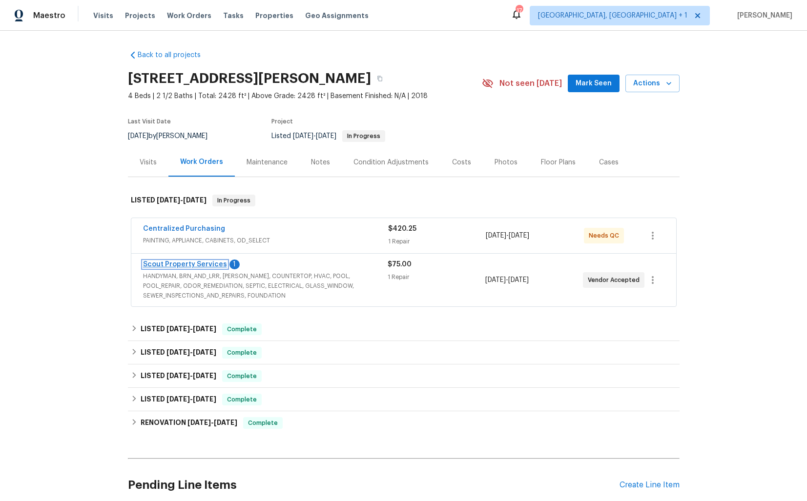
click at [166, 263] on link "Scout Property Services" at bounding box center [185, 264] width 84 height 7
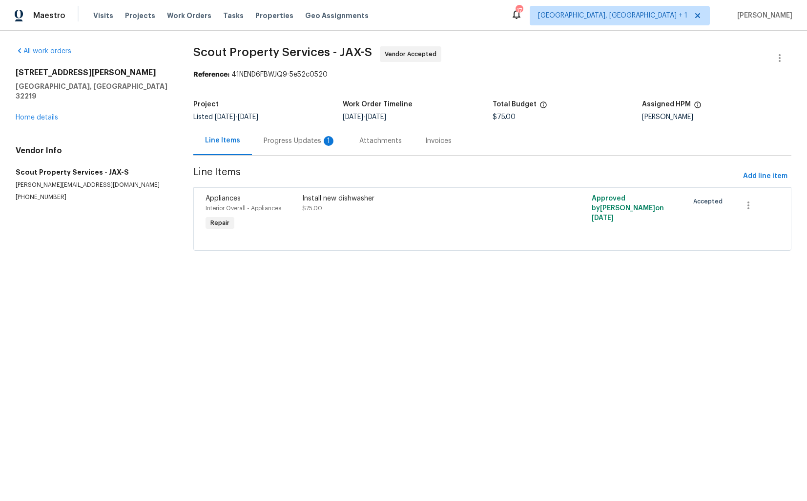
click at [285, 143] on div "Progress Updates 1" at bounding box center [300, 141] width 72 height 10
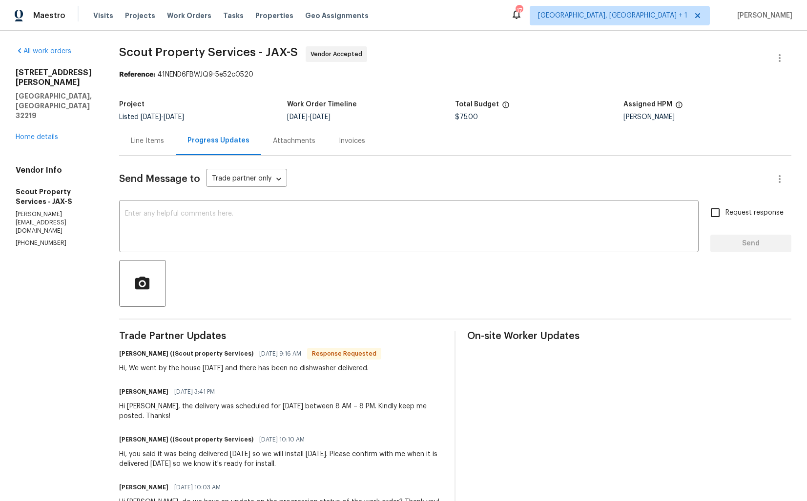
click at [126, 353] on h6 "[PERSON_NAME] ((Scout property Services)" at bounding box center [186, 354] width 134 height 10
copy h6 "[PERSON_NAME]"
click at [239, 239] on textarea at bounding box center [409, 227] width 568 height 34
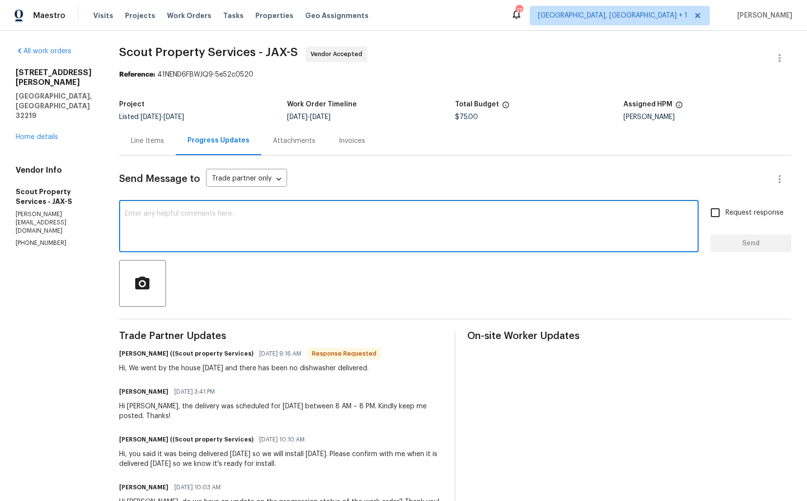
paste textarea "[PERSON_NAME]"
click at [413, 226] on textarea "[PERSON_NAME], im really sorry for that." at bounding box center [409, 227] width 568 height 34
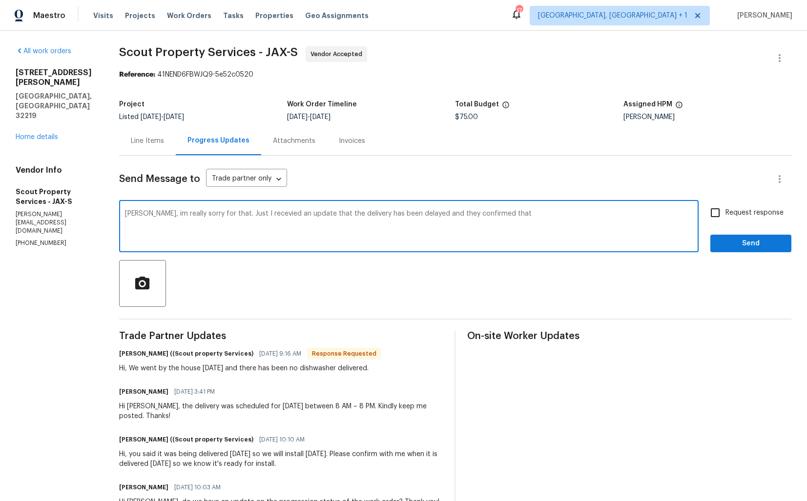
paste textarea "This will now be delivered [DATE] between 7am-7pm."
click at [499, 214] on textarea "[PERSON_NAME], im really sorry for that. Just I recevied an update that the del…" at bounding box center [409, 227] width 568 height 34
click at [691, 216] on textarea "[PERSON_NAME], im really sorry for that. Just I recevied an update that the del…" at bounding box center [409, 227] width 568 height 34
click at [194, 215] on textarea "[PERSON_NAME], i'm really sorry for that. Just I received an update that the de…" at bounding box center [409, 227] width 568 height 34
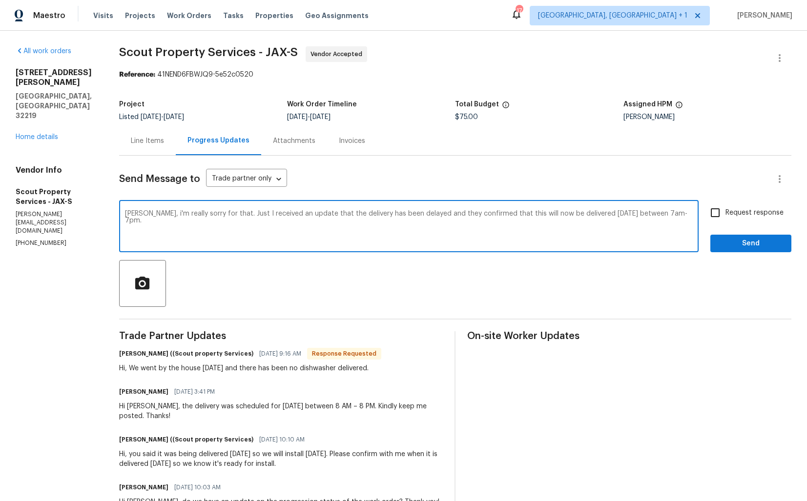
click at [194, 215] on textarea "[PERSON_NAME], i'm really sorry for that. Just I received an update that the de…" at bounding box center [409, 227] width 568 height 34
paste textarea "Hi [PERSON_NAME], my apologies for the inconvenience. I just received an update…"
type textarea "Hi [PERSON_NAME], my apologies for the inconvenience. I just received an update…"
click at [717, 211] on input "Request response" at bounding box center [715, 213] width 20 height 20
checkbox input "true"
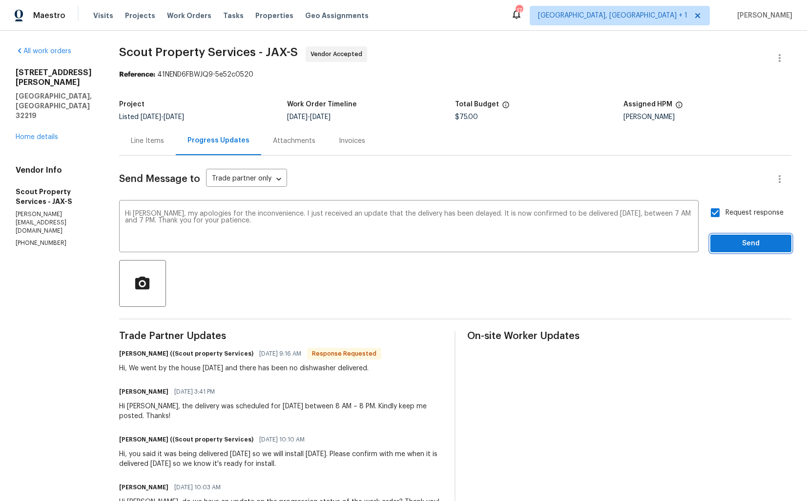
click at [734, 240] on span "Send" at bounding box center [750, 244] width 65 height 12
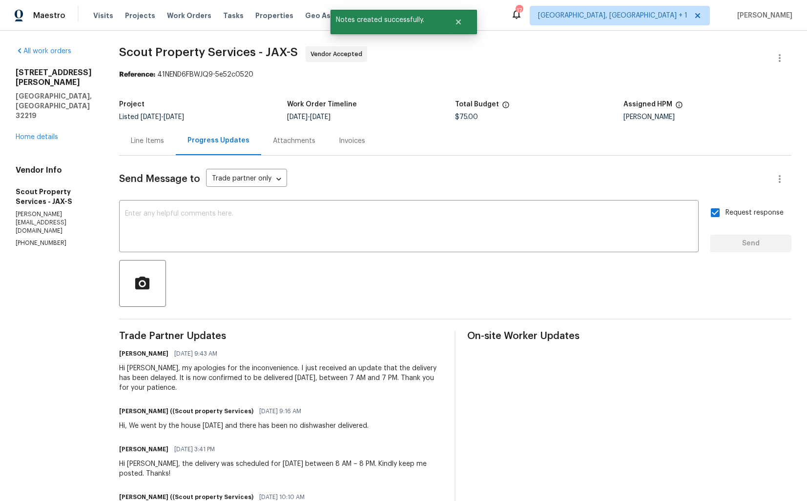
click at [179, 426] on div "Hi, We went by the house [DATE] and there has been no dishwasher delivered." at bounding box center [243, 426] width 249 height 10
copy div "Hi, We went by the house [DATE] and there has been no dishwasher delivered."
click at [450, 100] on div "Project Listed [DATE] - [DATE] Work Order Timeline [DATE] - [DATE] Total Budget…" at bounding box center [455, 110] width 672 height 31
